Goal: Task Accomplishment & Management: Manage account settings

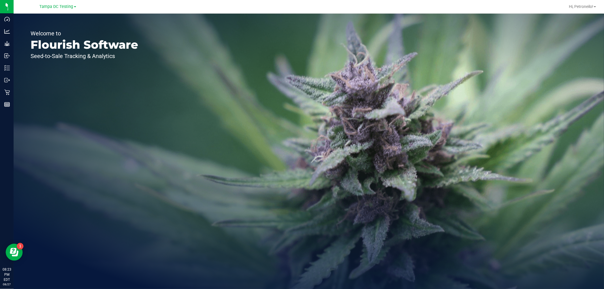
click at [57, 3] on div "Tampa DC Testing" at bounding box center [58, 6] width 37 height 7
click at [59, 7] on span "Tampa DC Testing" at bounding box center [57, 6] width 34 height 5
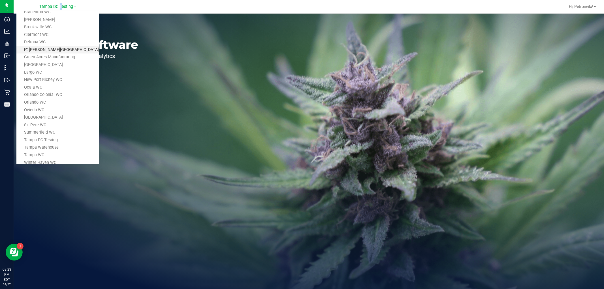
scroll to position [15, 0]
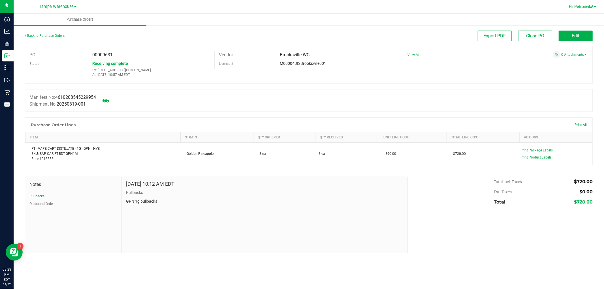
drag, startPoint x: 581, startPoint y: 3, endPoint x: 579, endPoint y: 8, distance: 5.3
click at [581, 4] on div "Hi, Petroneilo!" at bounding box center [583, 7] width 32 height 10
click at [579, 10] on div "Hi, Petroneilo!" at bounding box center [583, 7] width 32 height 10
click at [579, 4] on span "Hi, Petroneilo!" at bounding box center [581, 6] width 24 height 5
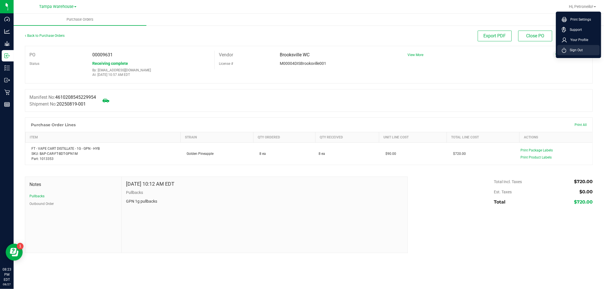
click at [578, 51] on span "Sign Out" at bounding box center [574, 50] width 16 height 6
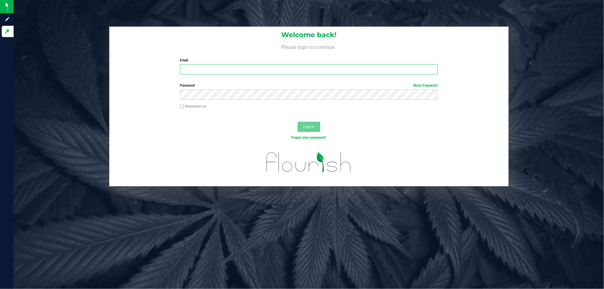
click at [198, 73] on input "Email" at bounding box center [309, 69] width 258 height 10
type input "[EMAIL_ADDRESS][DOMAIN_NAME]"
click at [298, 122] on button "Log In" at bounding box center [309, 127] width 23 height 10
